Goal: Task Accomplishment & Management: Use online tool/utility

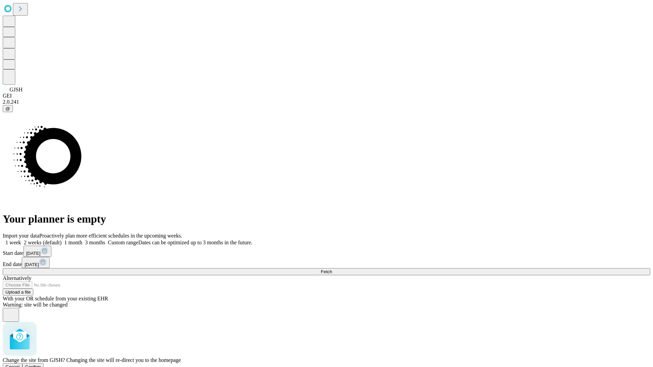
click at [41, 364] on span "Confirm" at bounding box center [33, 366] width 16 height 5
click at [62, 240] on label "2 weeks (default)" at bounding box center [41, 243] width 40 height 6
click at [332, 269] on span "Fetch" at bounding box center [326, 271] width 11 height 5
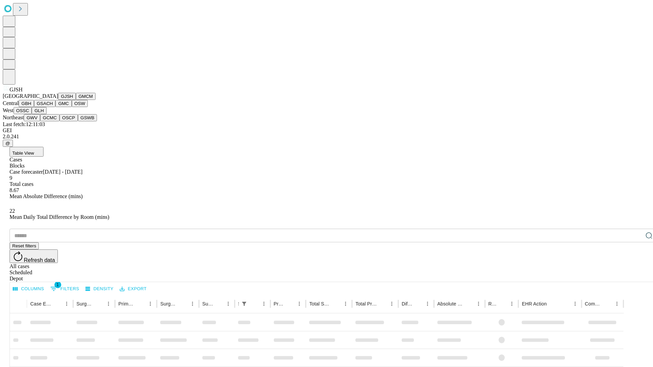
click at [76, 100] on button "GMCM" at bounding box center [86, 96] width 20 height 7
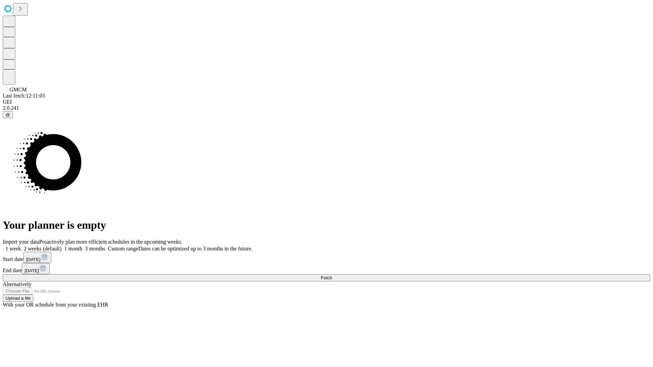
click at [62, 246] on label "2 weeks (default)" at bounding box center [41, 249] width 40 height 6
click at [332, 275] on span "Fetch" at bounding box center [326, 277] width 11 height 5
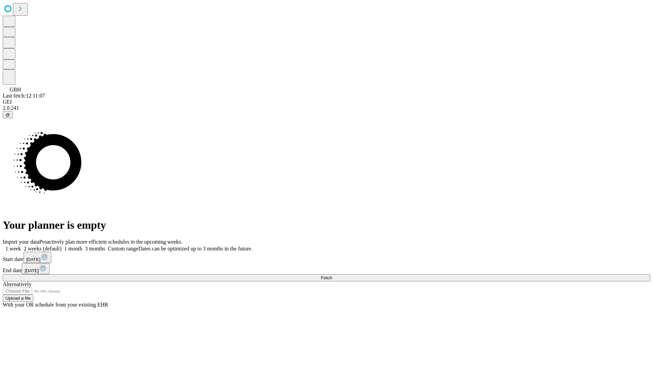
click at [332, 275] on span "Fetch" at bounding box center [326, 277] width 11 height 5
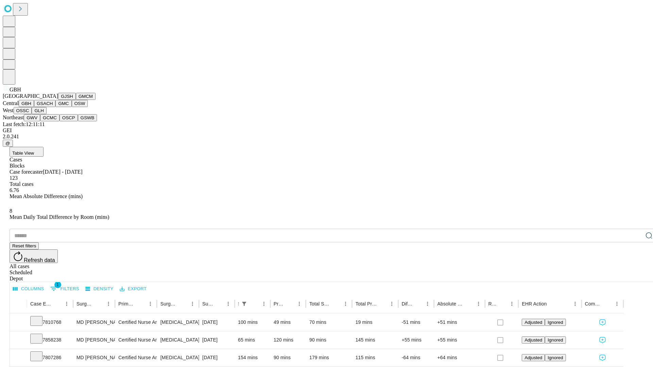
click at [53, 107] on button "GSACH" at bounding box center [44, 103] width 21 height 7
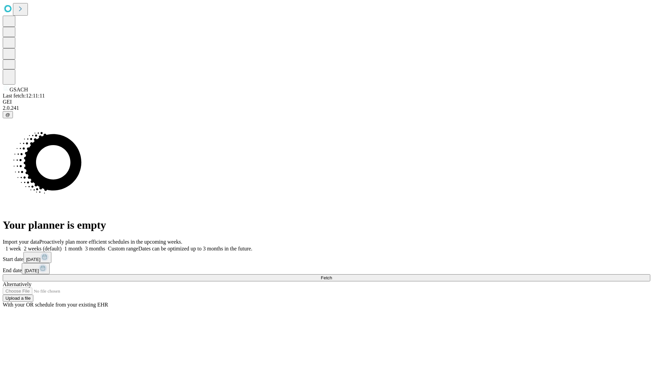
click at [332, 275] on span "Fetch" at bounding box center [326, 277] width 11 height 5
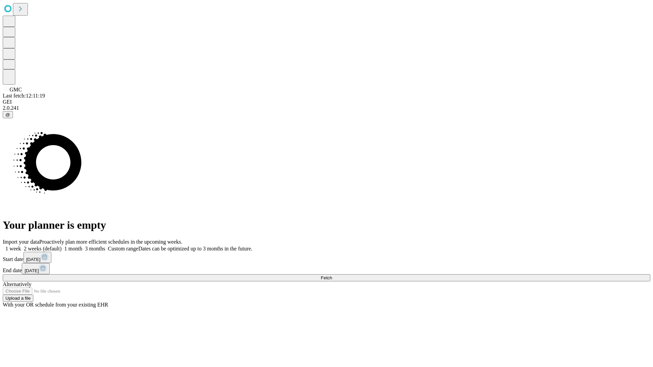
click at [62, 246] on label "2 weeks (default)" at bounding box center [41, 249] width 40 height 6
click at [332, 275] on span "Fetch" at bounding box center [326, 277] width 11 height 5
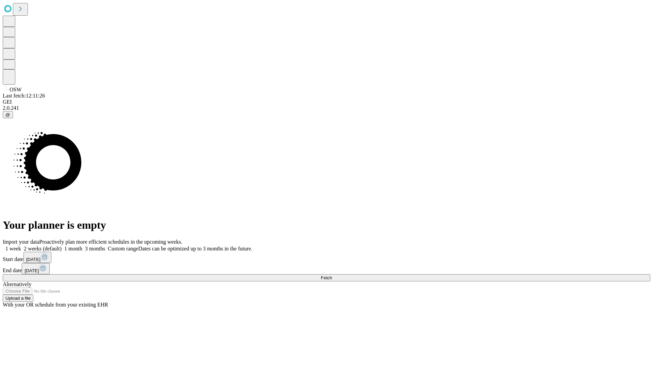
click at [62, 246] on label "2 weeks (default)" at bounding box center [41, 249] width 40 height 6
click at [332, 275] on span "Fetch" at bounding box center [326, 277] width 11 height 5
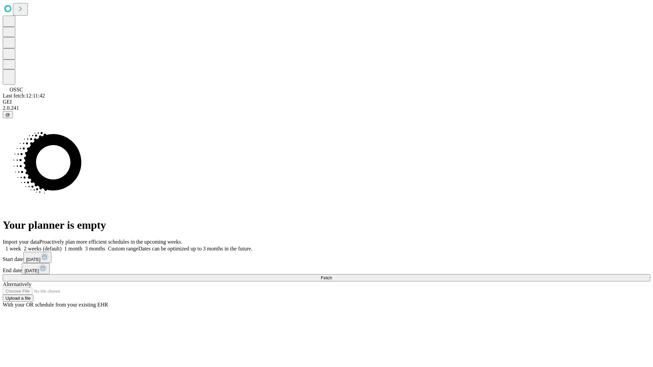
click at [62, 246] on label "2 weeks (default)" at bounding box center [41, 249] width 40 height 6
click at [332, 275] on span "Fetch" at bounding box center [326, 277] width 11 height 5
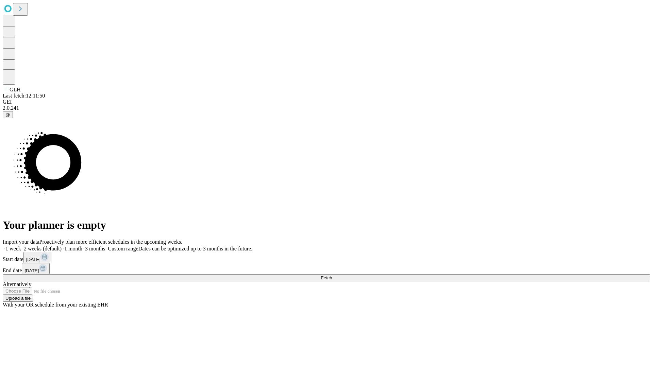
click at [62, 246] on label "2 weeks (default)" at bounding box center [41, 249] width 40 height 6
click at [332, 275] on span "Fetch" at bounding box center [326, 277] width 11 height 5
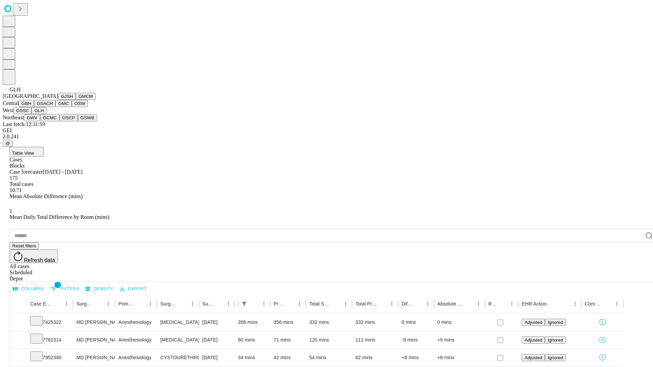
click at [40, 121] on button "GWV" at bounding box center [32, 117] width 16 height 7
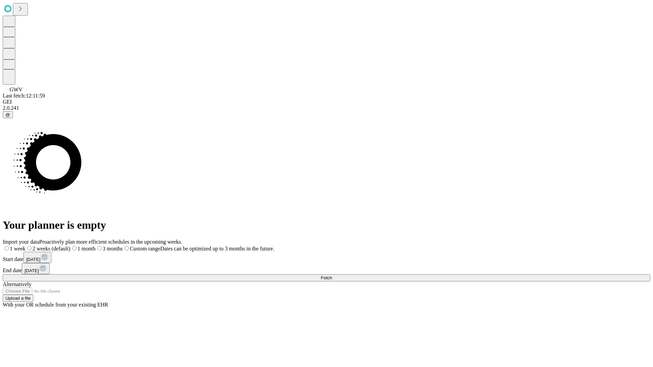
click at [332, 275] on span "Fetch" at bounding box center [326, 277] width 11 height 5
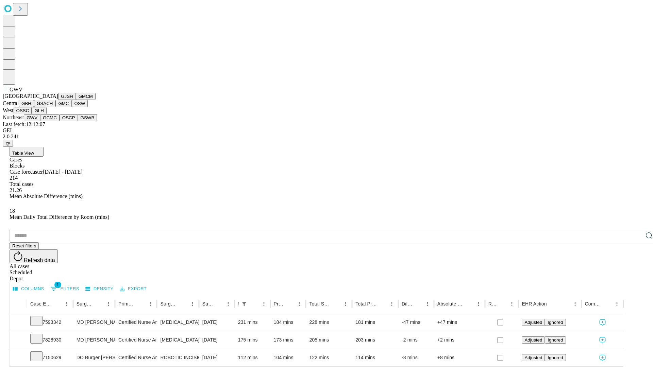
click at [53, 121] on button "GCMC" at bounding box center [49, 117] width 19 height 7
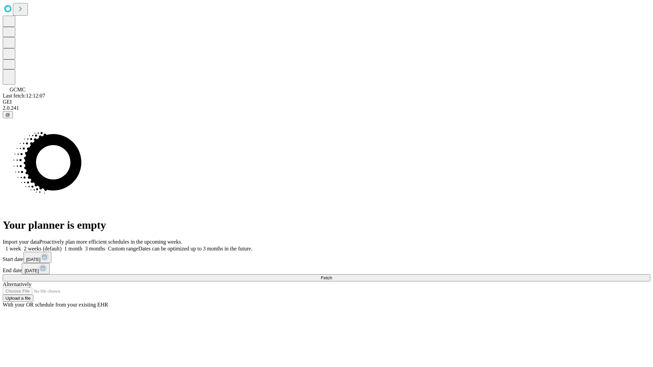
click at [62, 246] on label "2 weeks (default)" at bounding box center [41, 249] width 40 height 6
click at [332, 275] on span "Fetch" at bounding box center [326, 277] width 11 height 5
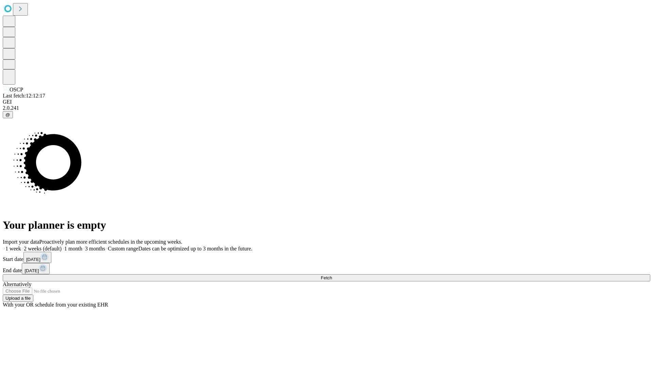
click at [62, 246] on label "2 weeks (default)" at bounding box center [41, 249] width 40 height 6
click at [332, 275] on span "Fetch" at bounding box center [326, 277] width 11 height 5
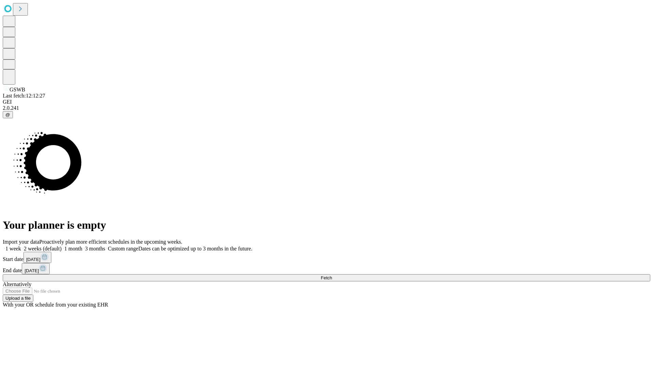
click at [62, 246] on label "2 weeks (default)" at bounding box center [41, 249] width 40 height 6
click at [332, 275] on span "Fetch" at bounding box center [326, 277] width 11 height 5
